Goal: Transaction & Acquisition: Purchase product/service

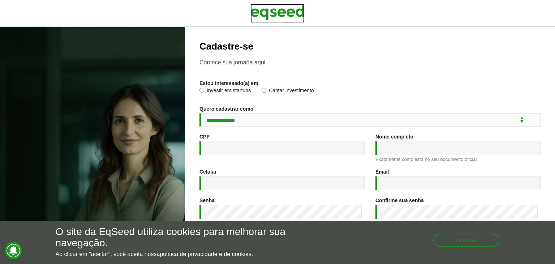
click at [272, 17] on img at bounding box center [277, 13] width 54 height 18
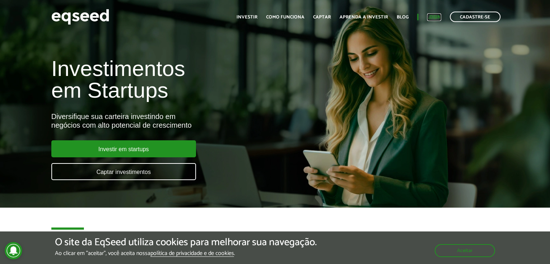
click at [433, 15] on link "Login" at bounding box center [434, 17] width 14 height 5
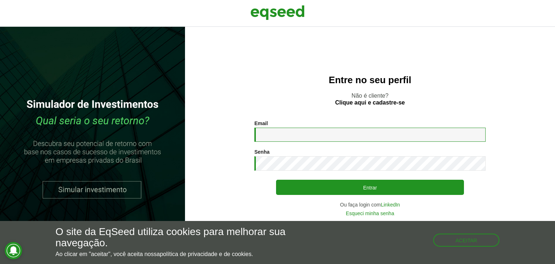
click at [308, 141] on input "Email *" at bounding box center [369, 135] width 231 height 14
type input "**********"
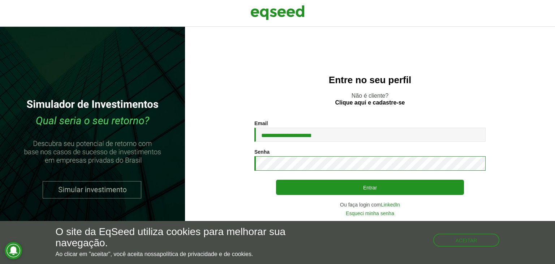
click at [276, 180] on button "Entrar" at bounding box center [370, 187] width 188 height 15
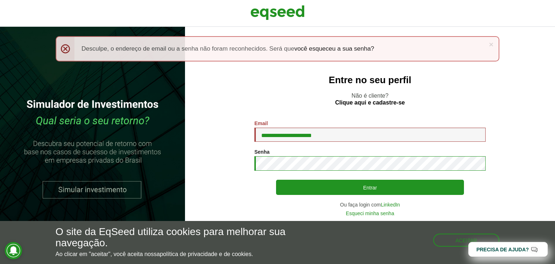
click at [276, 180] on button "Entrar" at bounding box center [370, 187] width 188 height 15
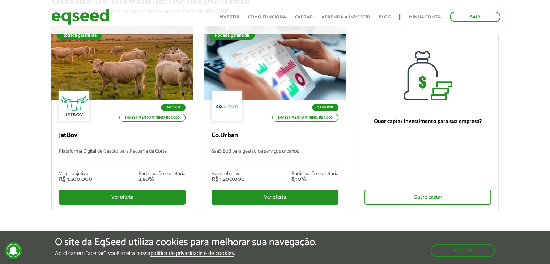
scroll to position [42, 0]
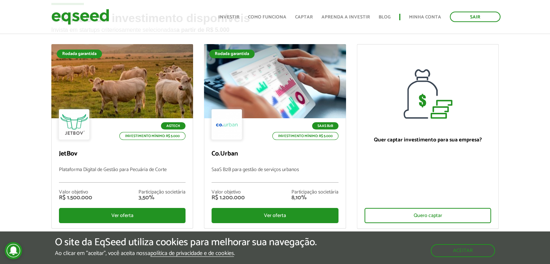
drag, startPoint x: 551, startPoint y: 45, endPoint x: 555, endPoint y: 58, distance: 13.2
click at [549, 58] on html "Sair Toggle navigation Toggle navigation Início Investir" at bounding box center [275, 90] width 550 height 264
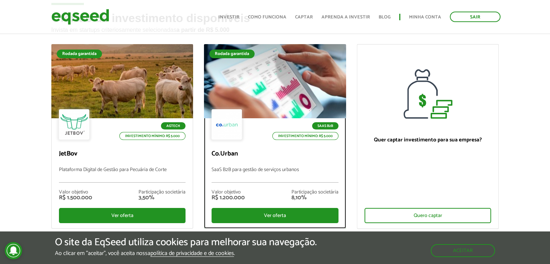
click at [236, 121] on div at bounding box center [226, 124] width 30 height 30
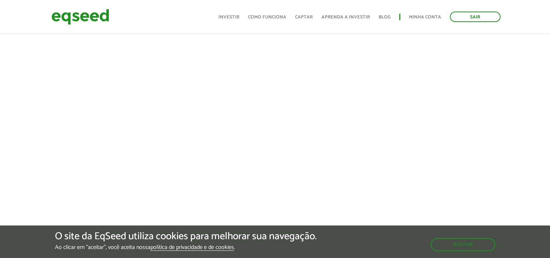
scroll to position [284, 0]
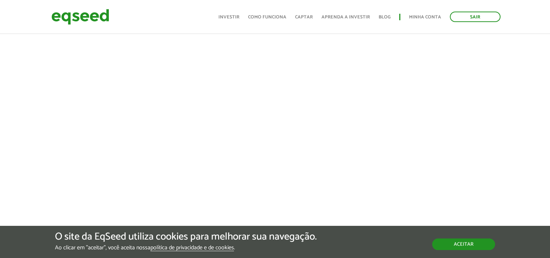
click at [468, 246] on button "Aceitar" at bounding box center [463, 244] width 63 height 12
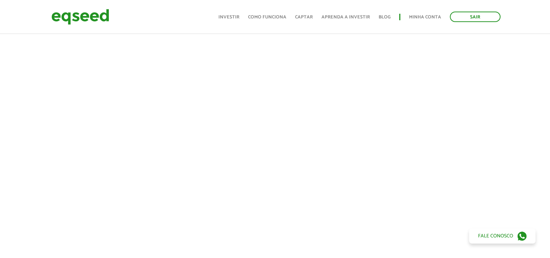
scroll to position [236, 0]
click at [81, 16] on img at bounding box center [80, 16] width 58 height 19
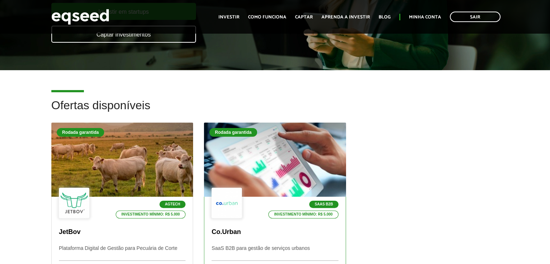
scroll to position [156, 0]
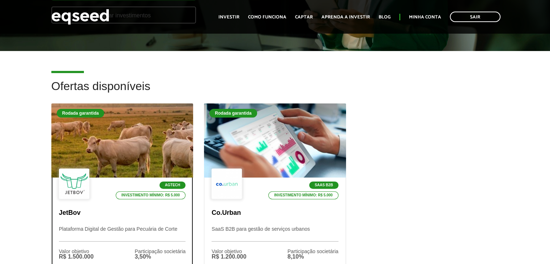
click at [157, 138] on div at bounding box center [122, 140] width 170 height 89
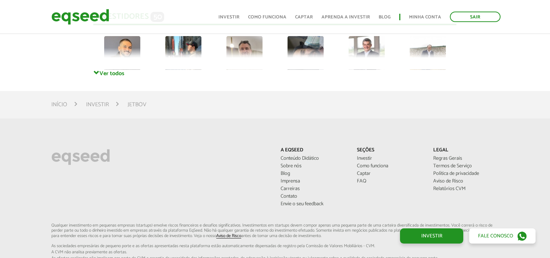
scroll to position [1997, 0]
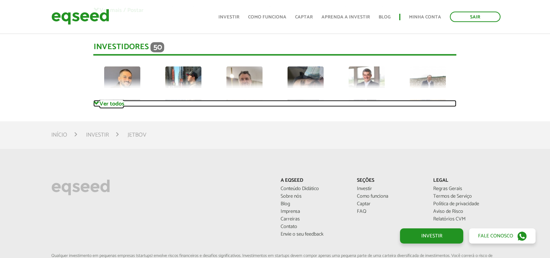
click at [121, 100] on link "Ver todos" at bounding box center [274, 103] width 363 height 7
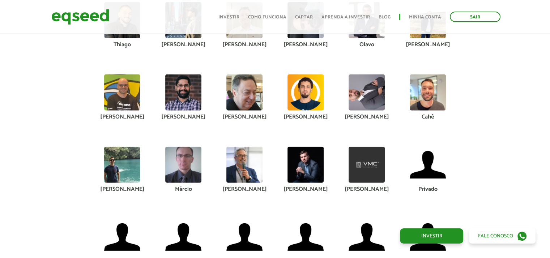
scroll to position [2057, 0]
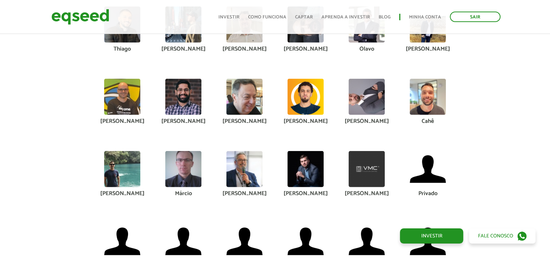
click at [184, 167] on img at bounding box center [183, 169] width 36 height 36
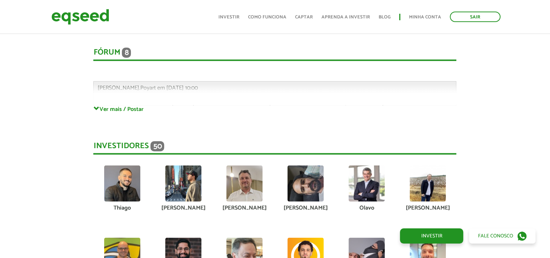
scroll to position [1877, 0]
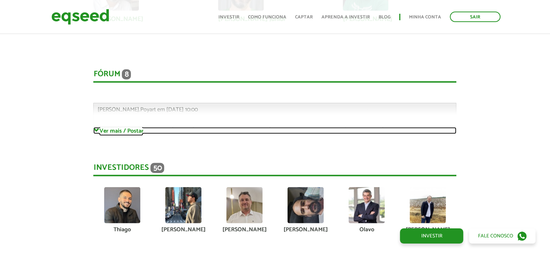
click at [134, 129] on link "Ver mais / Postar" at bounding box center [274, 130] width 363 height 7
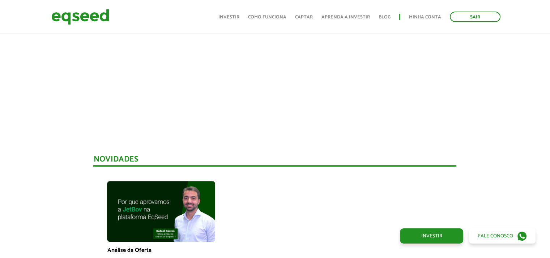
scroll to position [359, 0]
